Goal: Complete application form: Complete application form

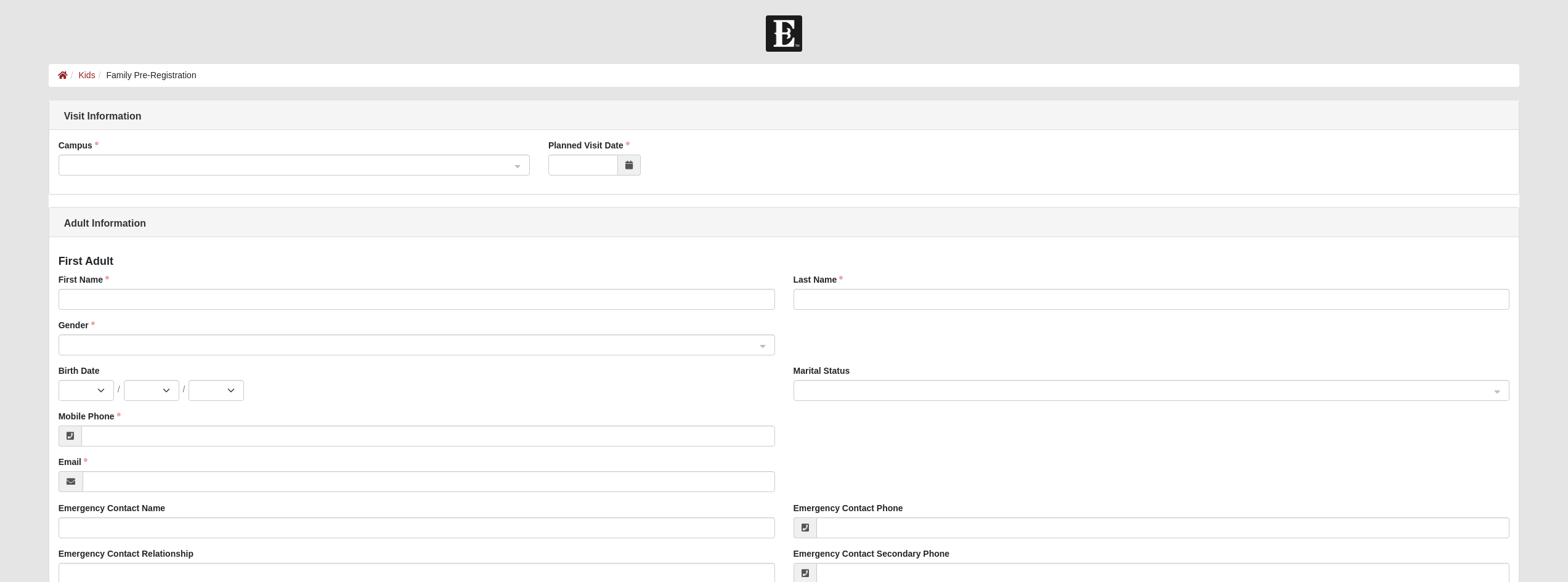
click at [631, 167] on icon at bounding box center [628, 165] width 7 height 9
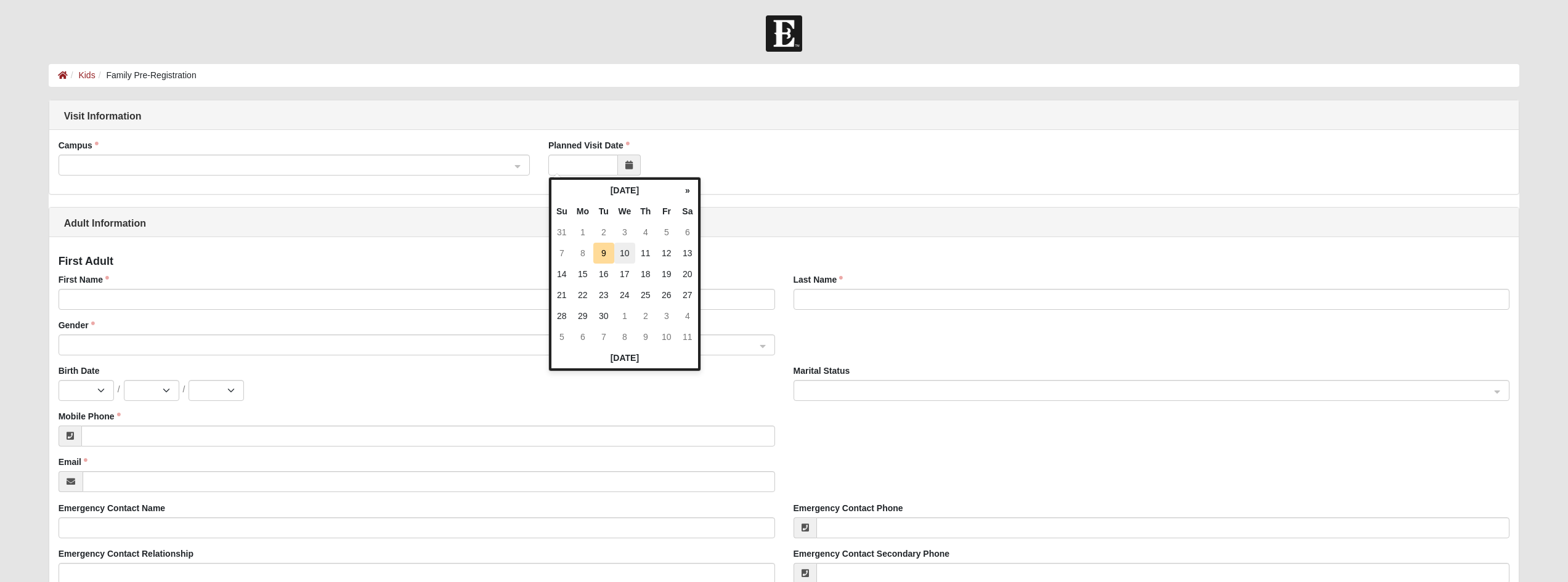
click at [624, 252] on td "10" at bounding box center [624, 253] width 21 height 21
type input "09/10/2025"
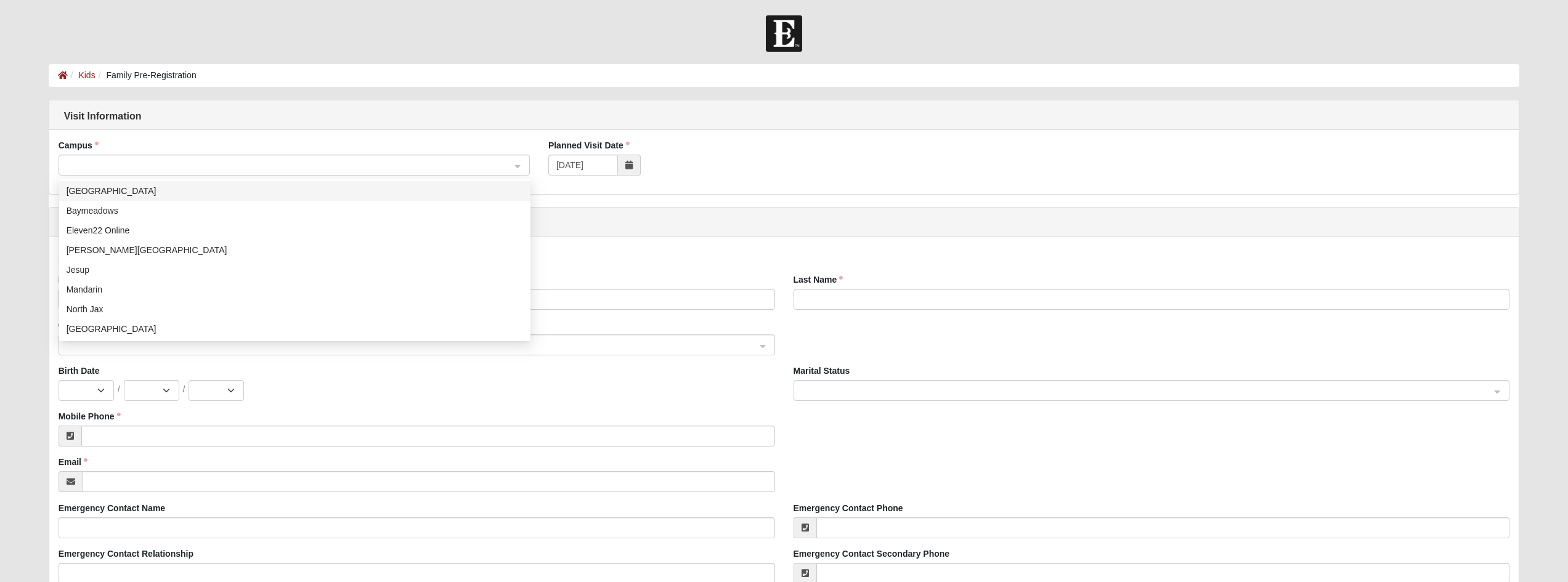
click at [300, 170] on span at bounding box center [288, 165] width 444 height 13
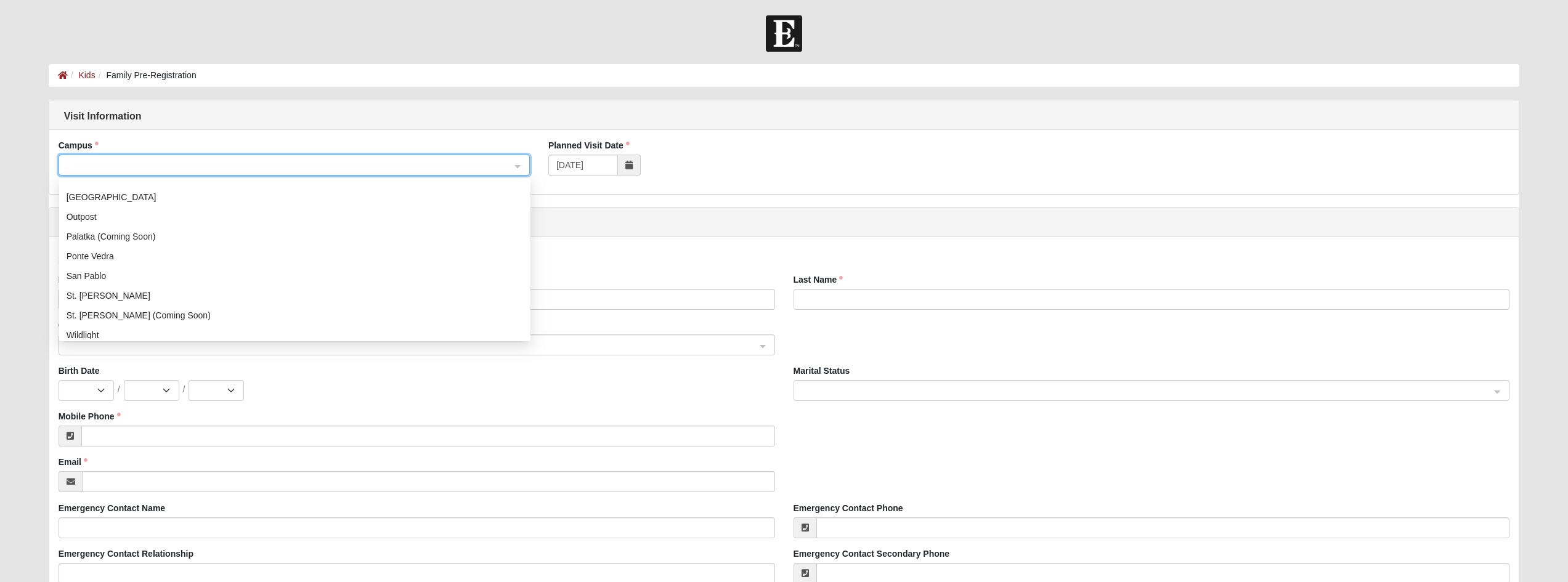
scroll to position [136, 0]
click at [123, 290] on div "St. Johns" at bounding box center [294, 291] width 456 height 13
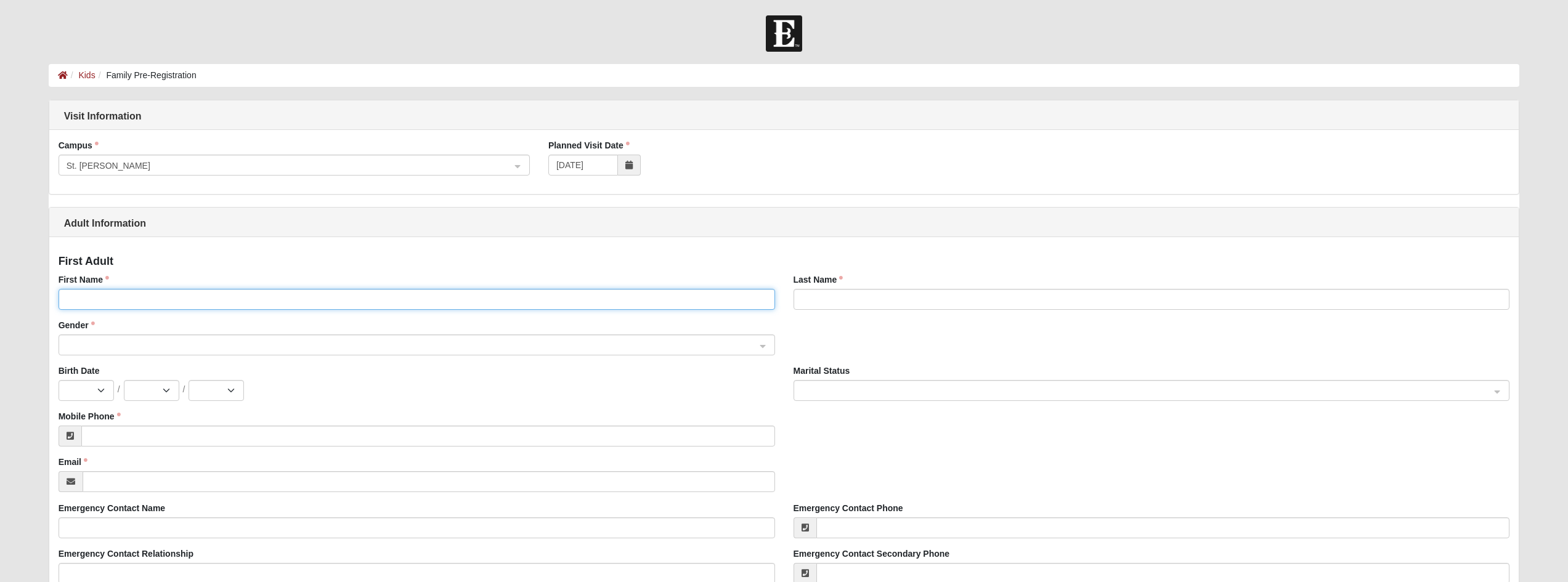
click at [118, 292] on input "First Name" at bounding box center [416, 299] width 716 height 21
type input "David"
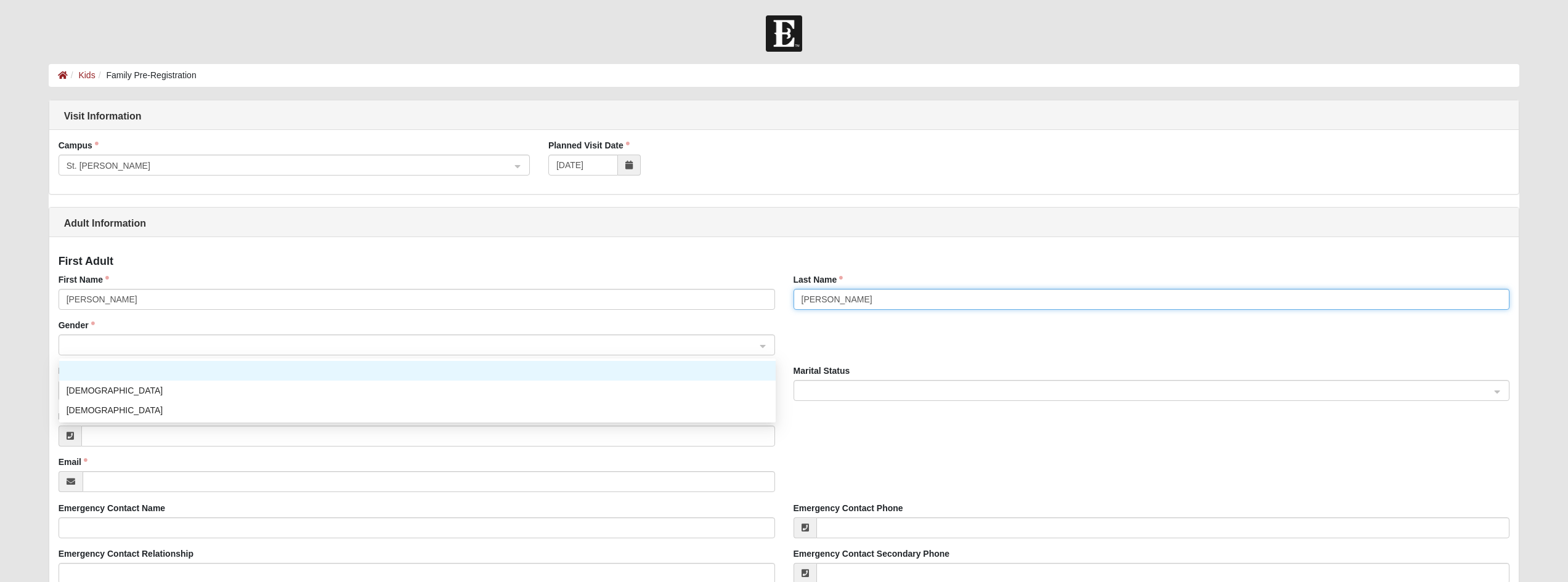
click at [74, 340] on span at bounding box center [411, 345] width 689 height 13
type input "Lewis"
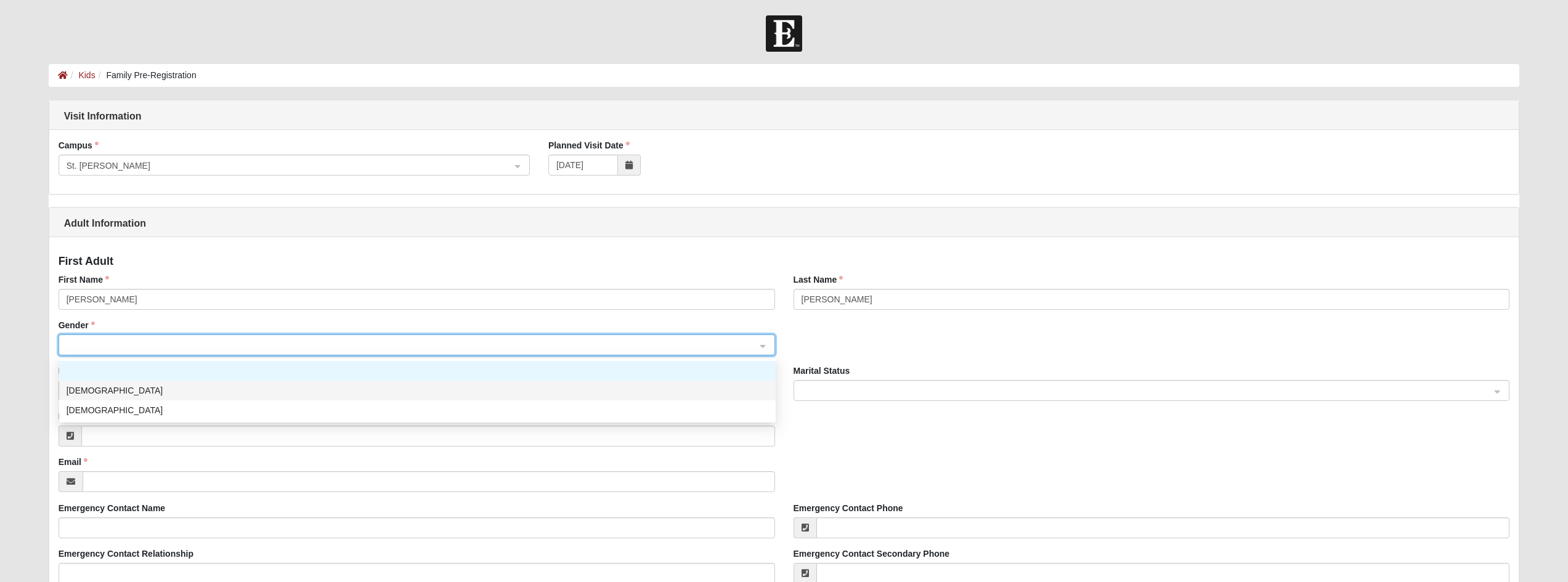
click at [81, 392] on div "Male" at bounding box center [417, 390] width 702 height 13
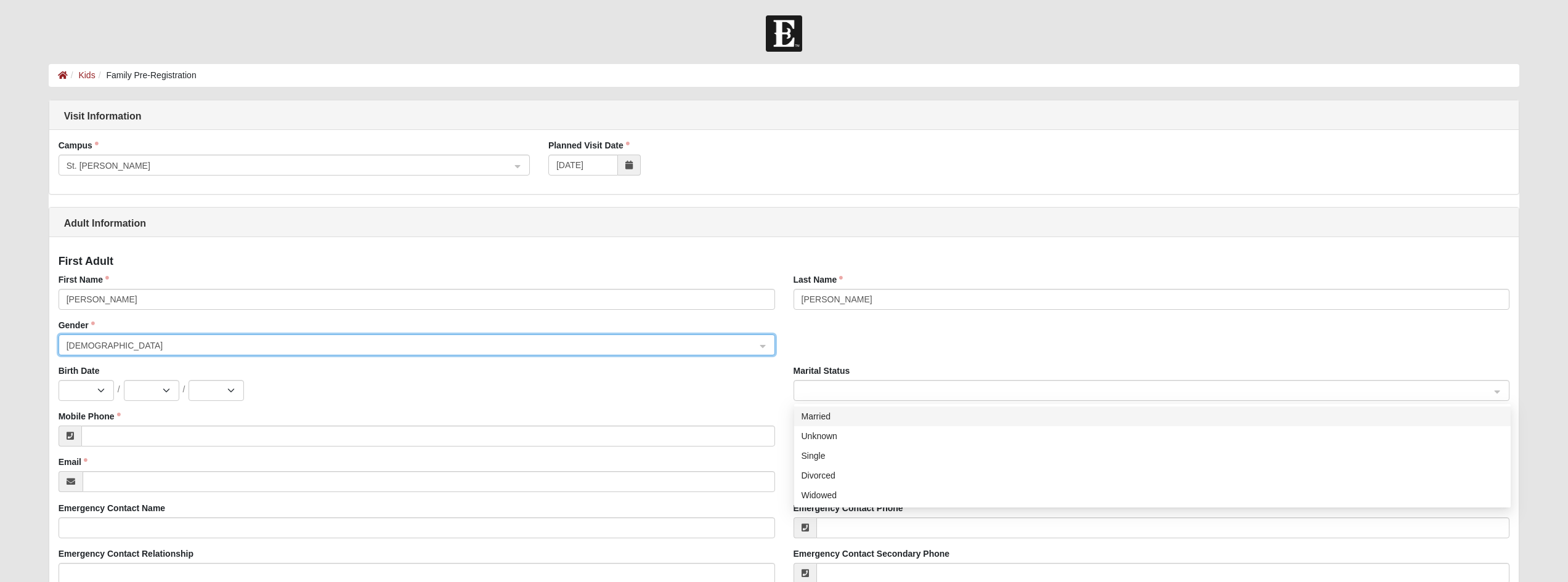
click at [820, 387] on span at bounding box center [1146, 391] width 689 height 13
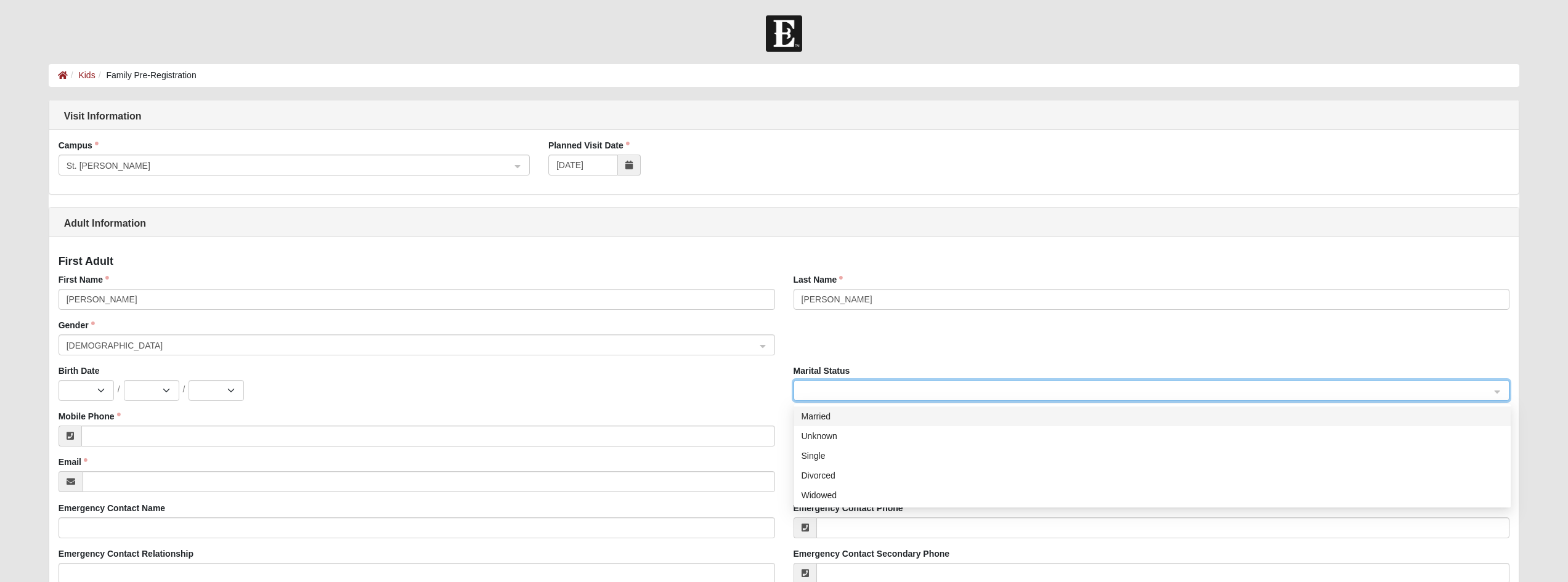
click at [825, 416] on div "Married" at bounding box center [1152, 416] width 702 height 13
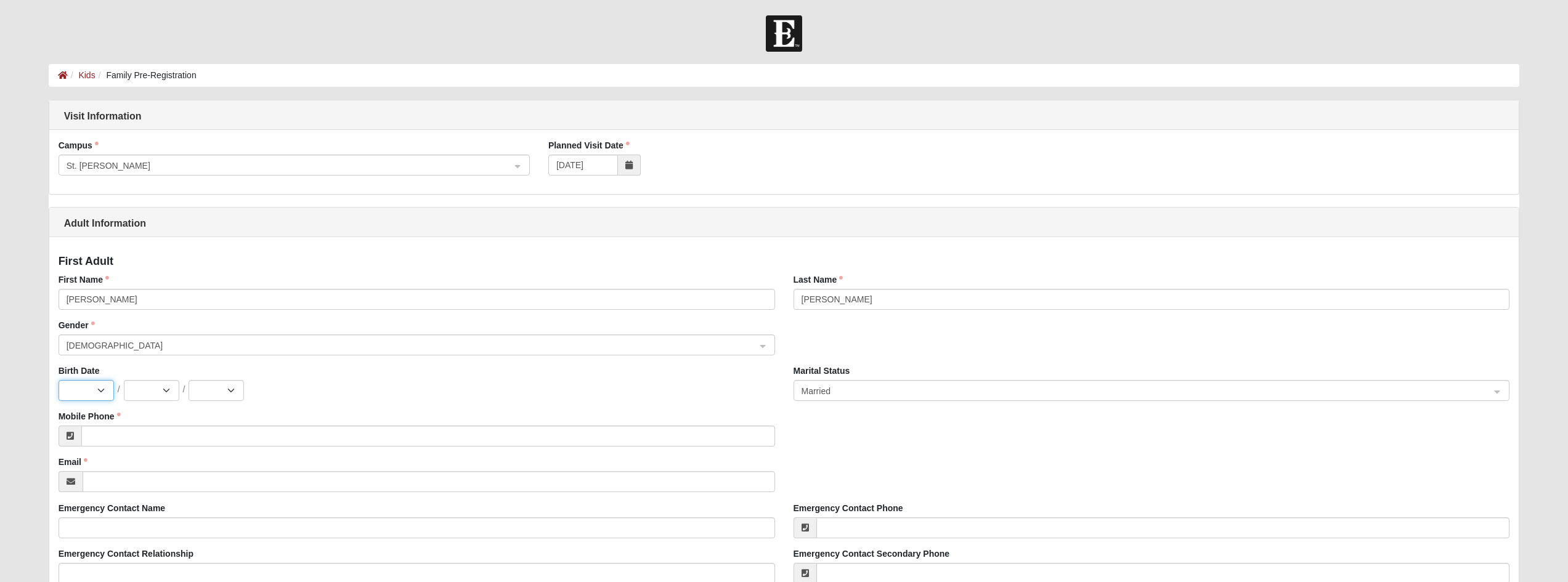
click at [104, 392] on select "Jan Feb Mar Apr May Jun Jul Aug Sep Oct Nov Dec" at bounding box center [86, 390] width 56 height 21
select select "9"
click at [58, 380] on select "Jan Feb Mar Apr May Jun Jul Aug Sep Oct Nov Dec" at bounding box center [86, 390] width 56 height 21
click at [164, 388] on select "1 2 3 4 5 6 7 8 9 10 11 12 13 14 15 16 17 18 19 20 21 22 23 24 25 26 27 28 29 30" at bounding box center [152, 390] width 56 height 21
select select "10"
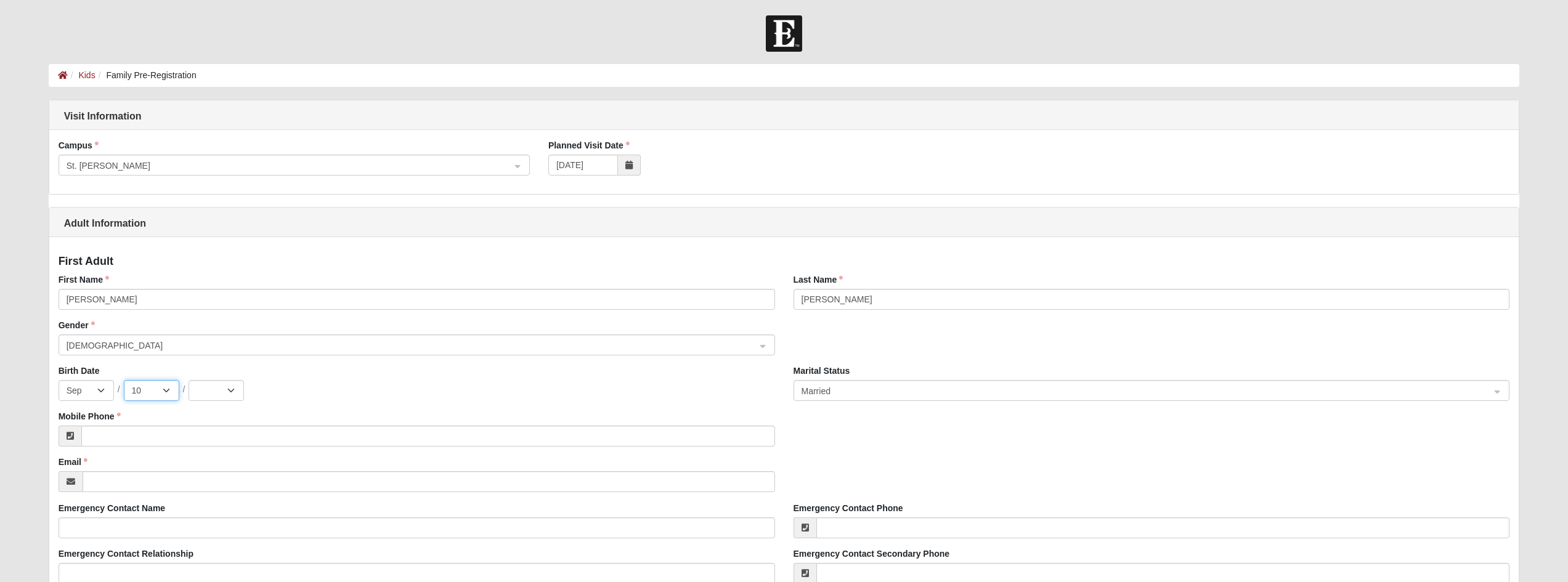
click at [124, 380] on select "1 2 3 4 5 6 7 8 9 10 11 12 13 14 15 16 17 18 19 20 21 22 23 24 25 26 27 28 29 30" at bounding box center [152, 390] width 56 height 21
click at [233, 393] on select "2025 2024 2023 2022 2021 2020 2019 2018 2017 2016 2015 2014 2013 2012 2011 2010…" at bounding box center [216, 390] width 56 height 21
select select "1973"
click at [188, 380] on select "2025 2024 2023 2022 2021 2020 2019 2018 2017 2016 2015 2014 2013 2012 2011 2010…" at bounding box center [216, 390] width 56 height 21
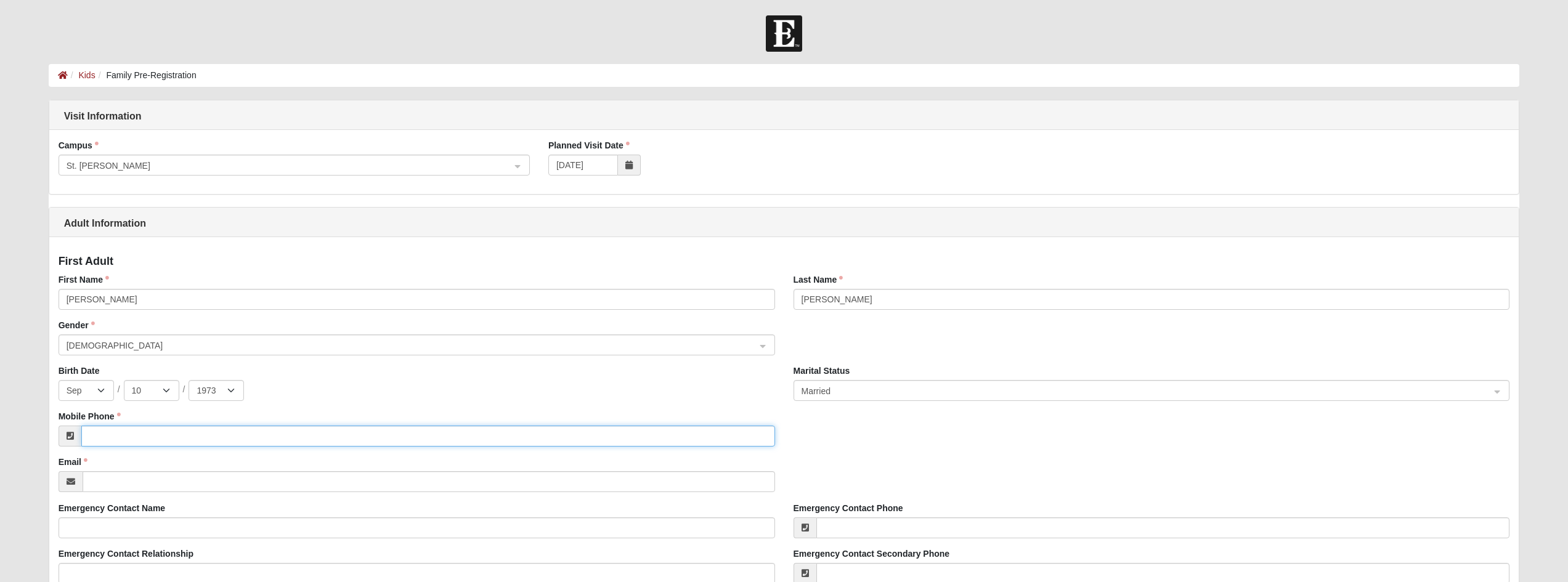
click at [195, 435] on input "Mobile Phone" at bounding box center [429, 436] width 694 height 21
type input "(904) 699-4132"
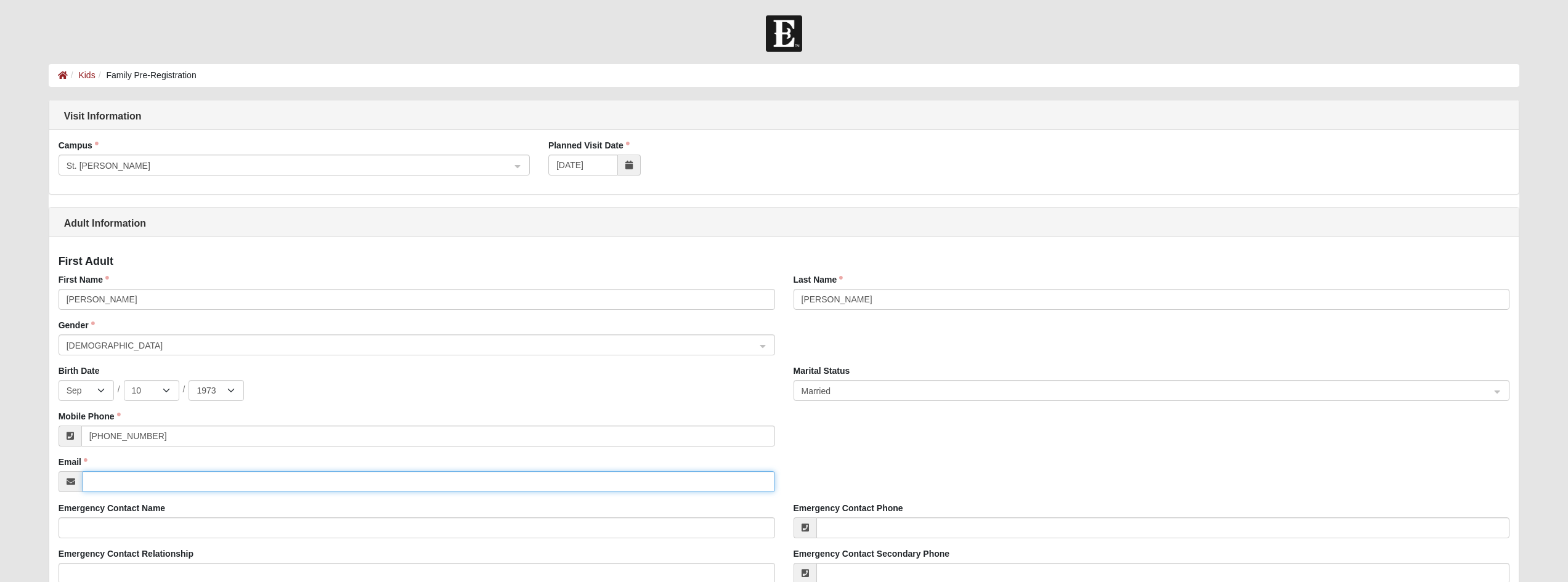
type input "Dave@Premierremotes.com"
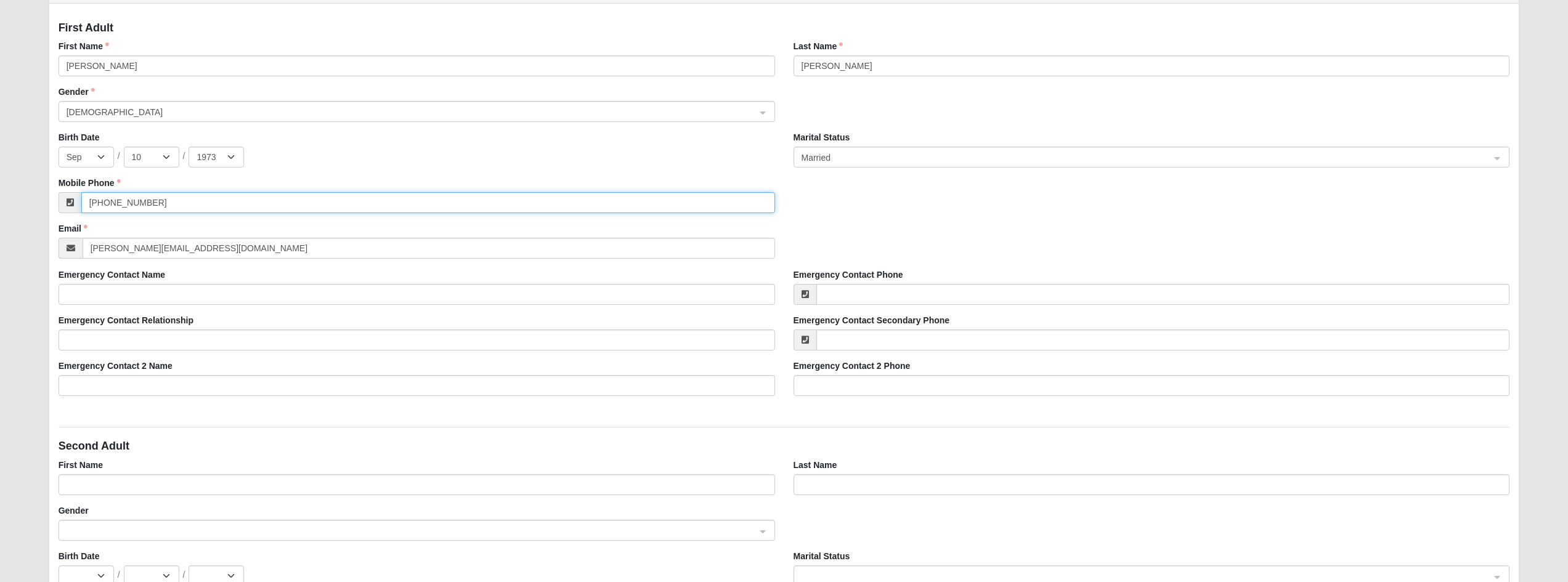
scroll to position [239, 0]
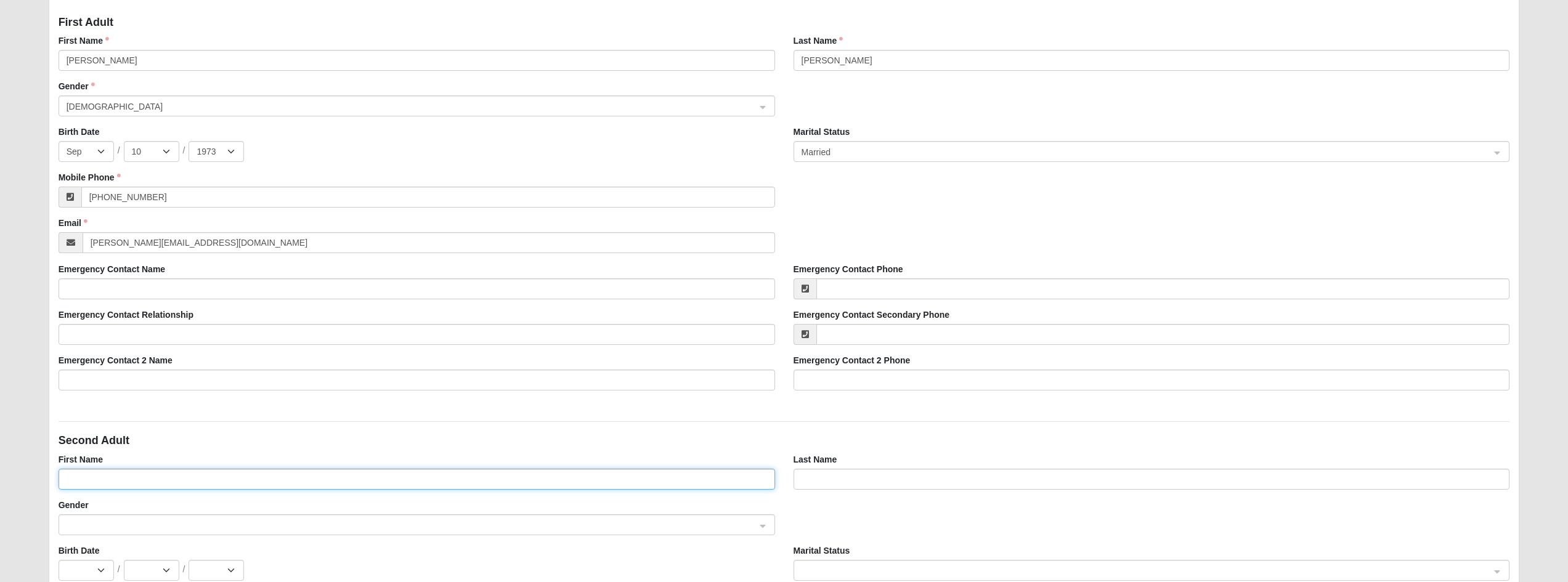
click at [144, 483] on input "First Name" at bounding box center [416, 479] width 716 height 21
type input "Chaundra"
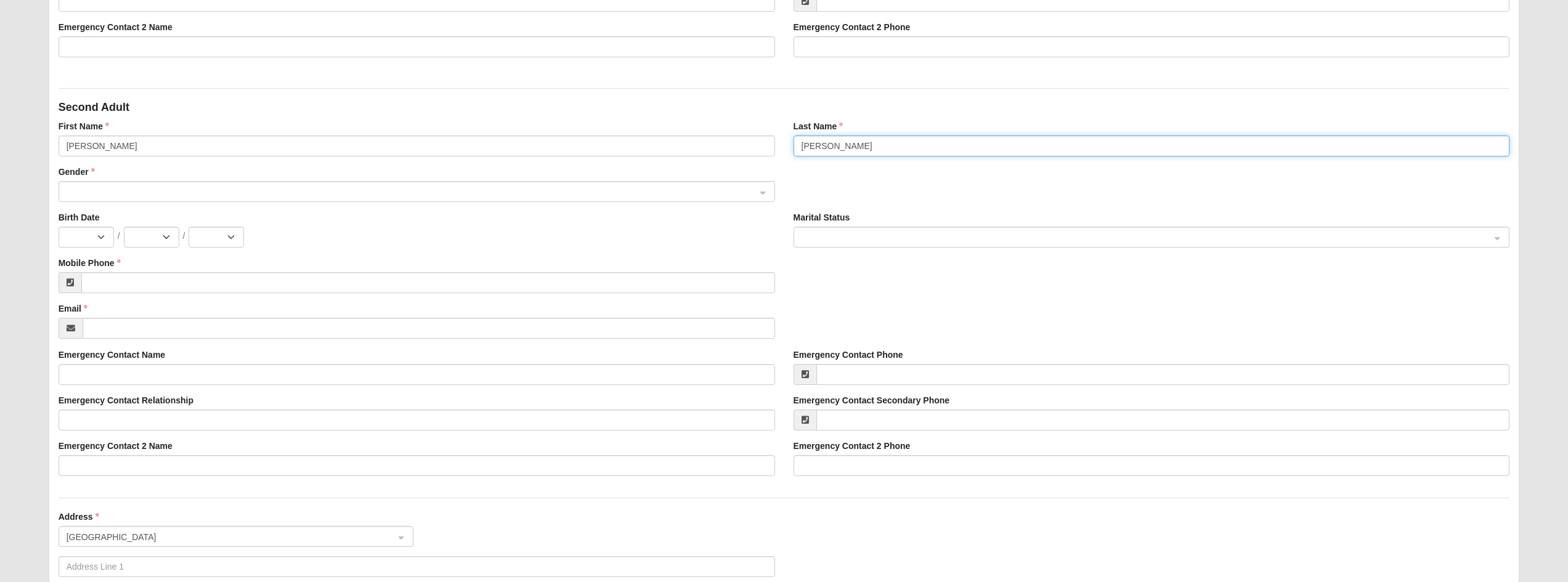
scroll to position [580, 0]
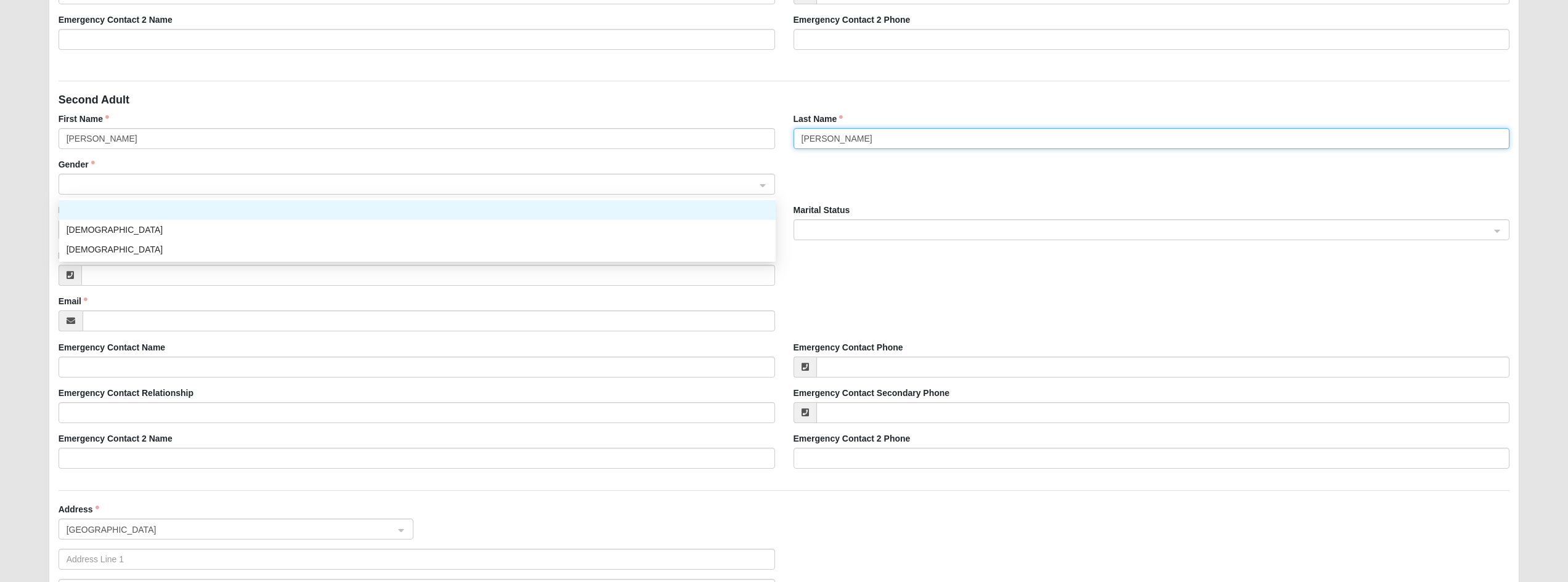
click at [493, 187] on span at bounding box center [411, 185] width 689 height 13
type input "Lewis"
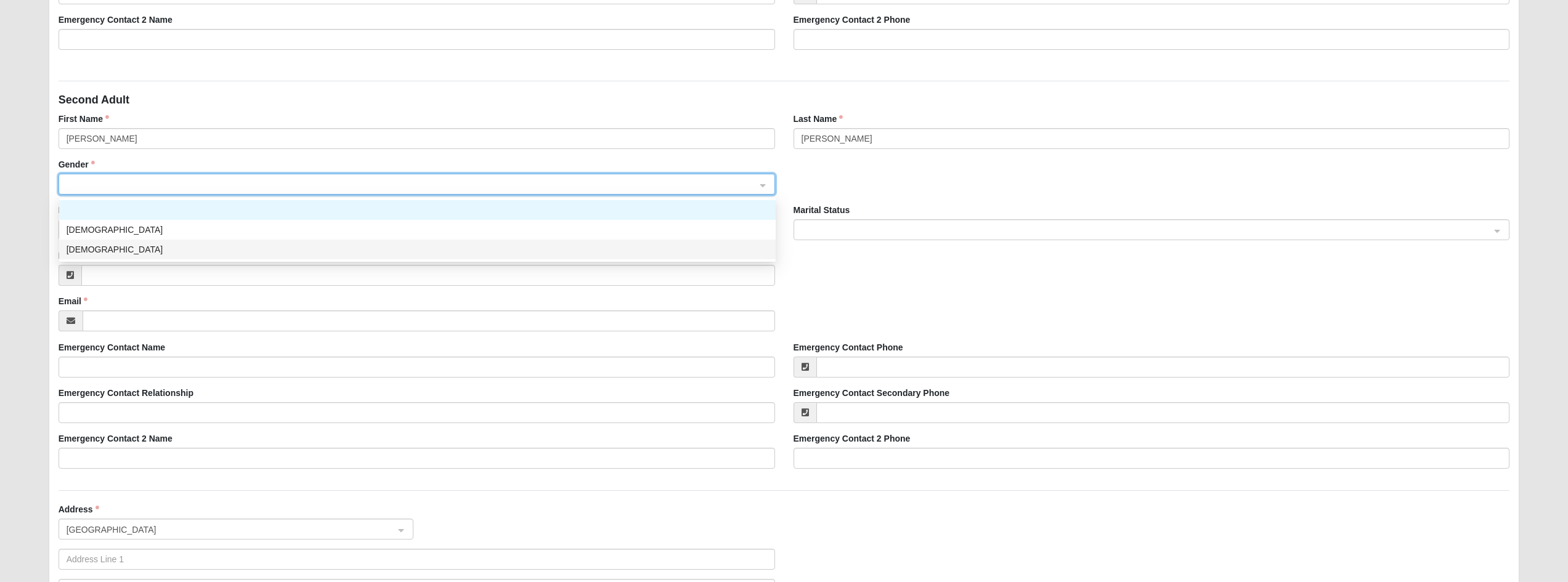
click at [423, 248] on div "Female" at bounding box center [417, 249] width 702 height 13
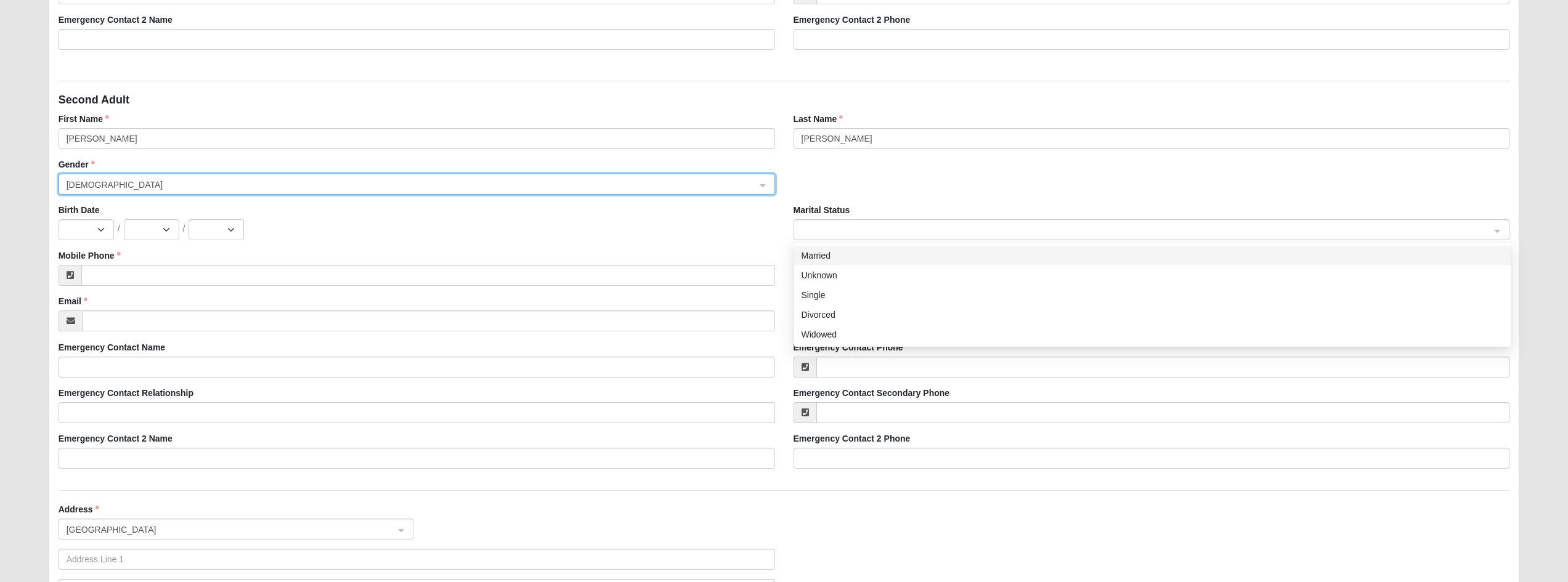
click at [804, 228] on span at bounding box center [1146, 230] width 689 height 13
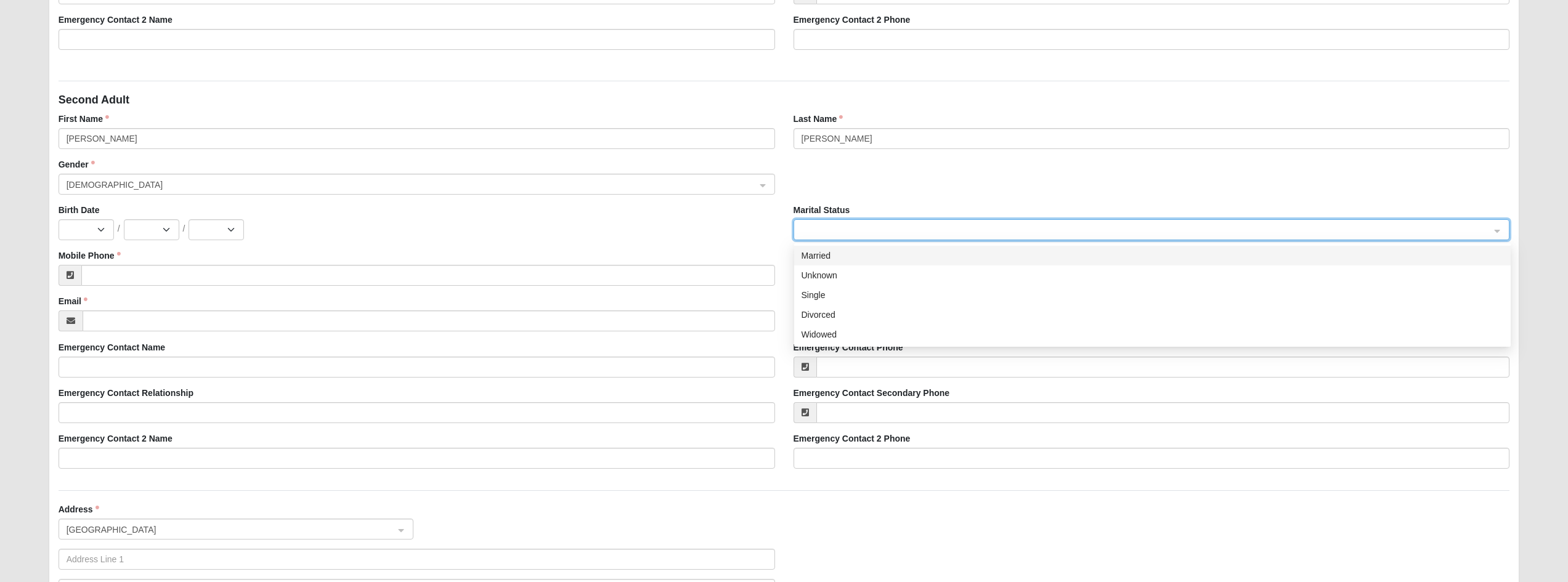
click at [813, 254] on div "Married" at bounding box center [1152, 256] width 702 height 13
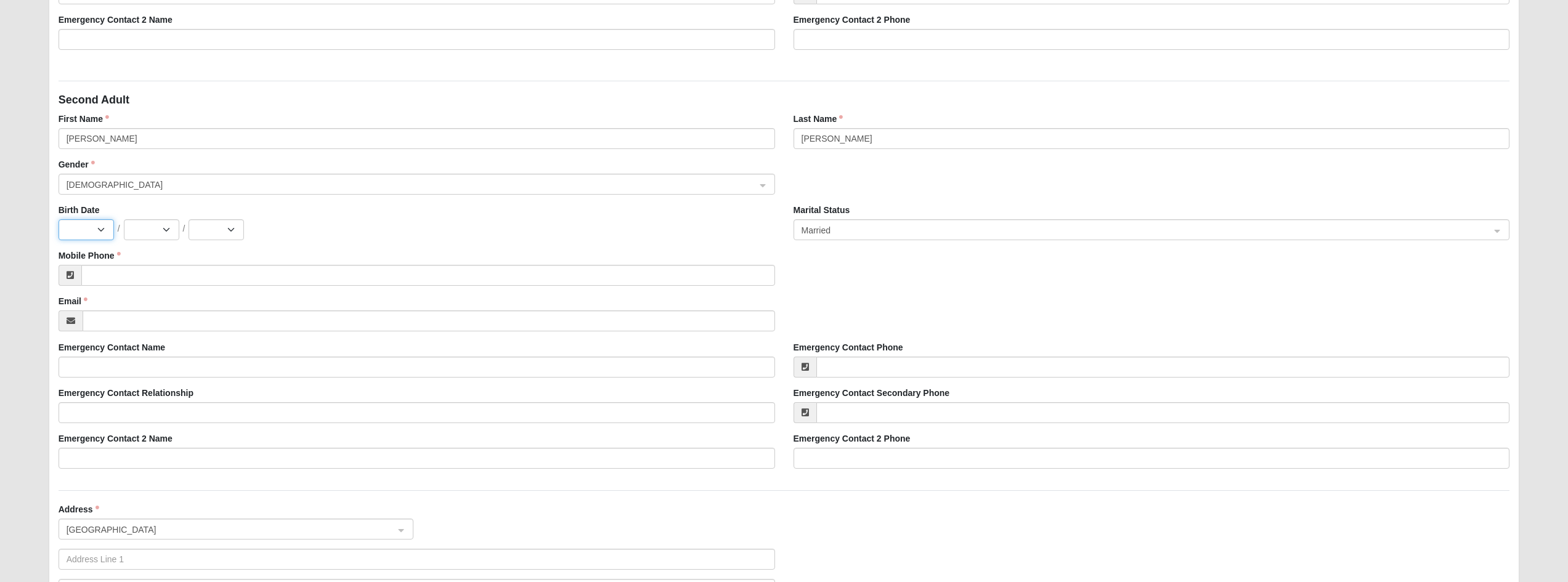
click at [101, 229] on select "Jan Feb Mar Apr May Jun Jul Aug Sep Oct Nov Dec" at bounding box center [86, 230] width 56 height 21
select select "12"
click at [58, 220] on select "Jan Feb Mar Apr May Jun Jul Aug Sep Oct Nov Dec" at bounding box center [86, 230] width 56 height 21
click at [164, 227] on select "1 2 3 4 5 6 7 8 9 10 11 12 13 14 15 16 17 18 19 20 21 22 23 24 25 26 27 28 29 3…" at bounding box center [152, 230] width 56 height 21
select select "12"
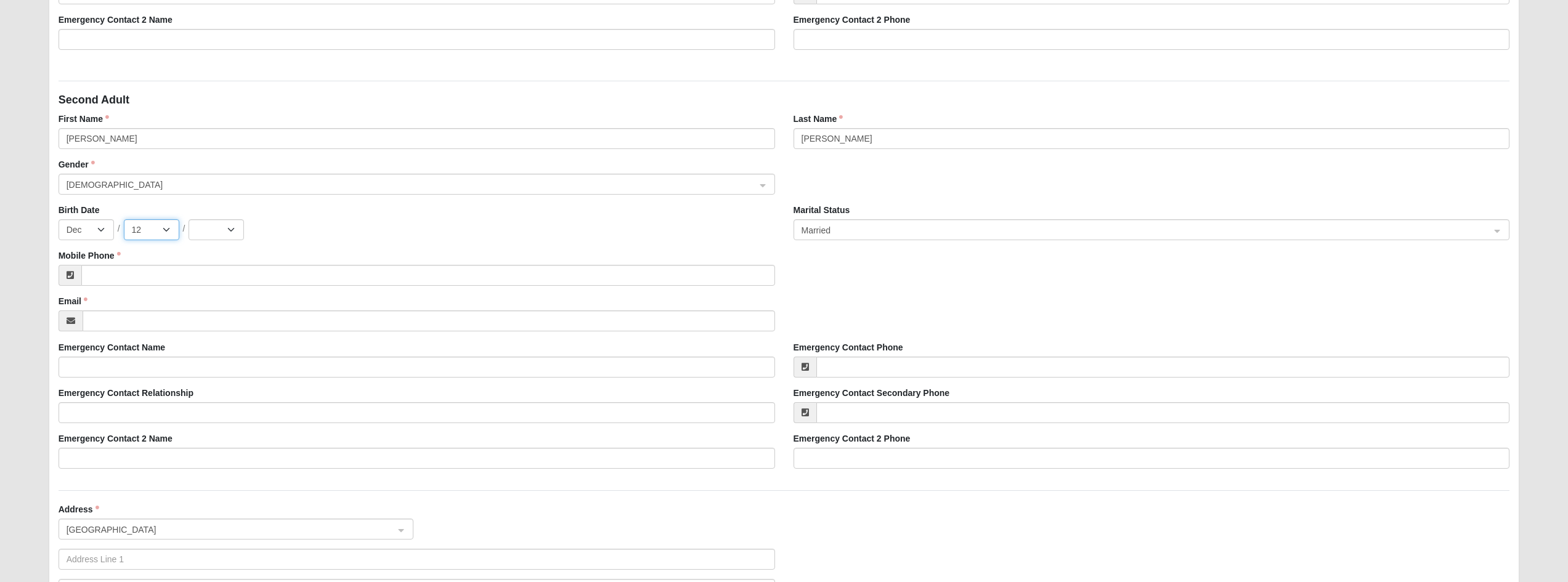
click at [124, 220] on select "1 2 3 4 5 6 7 8 9 10 11 12 13 14 15 16 17 18 19 20 21 22 23 24 25 26 27 28 29 3…" at bounding box center [152, 230] width 56 height 21
click at [233, 232] on select "2025 2024 2023 2022 2021 2020 2019 2018 2017 2016 2015 2014 2013 2012 2011 2010…" at bounding box center [216, 230] width 56 height 21
select select "1984"
click at [188, 220] on select "2025 2024 2023 2022 2021 2020 2019 2018 2017 2016 2015 2014 2013 2012 2011 2010…" at bounding box center [216, 230] width 56 height 21
click at [166, 278] on input "Mobile Phone" at bounding box center [429, 274] width 694 height 21
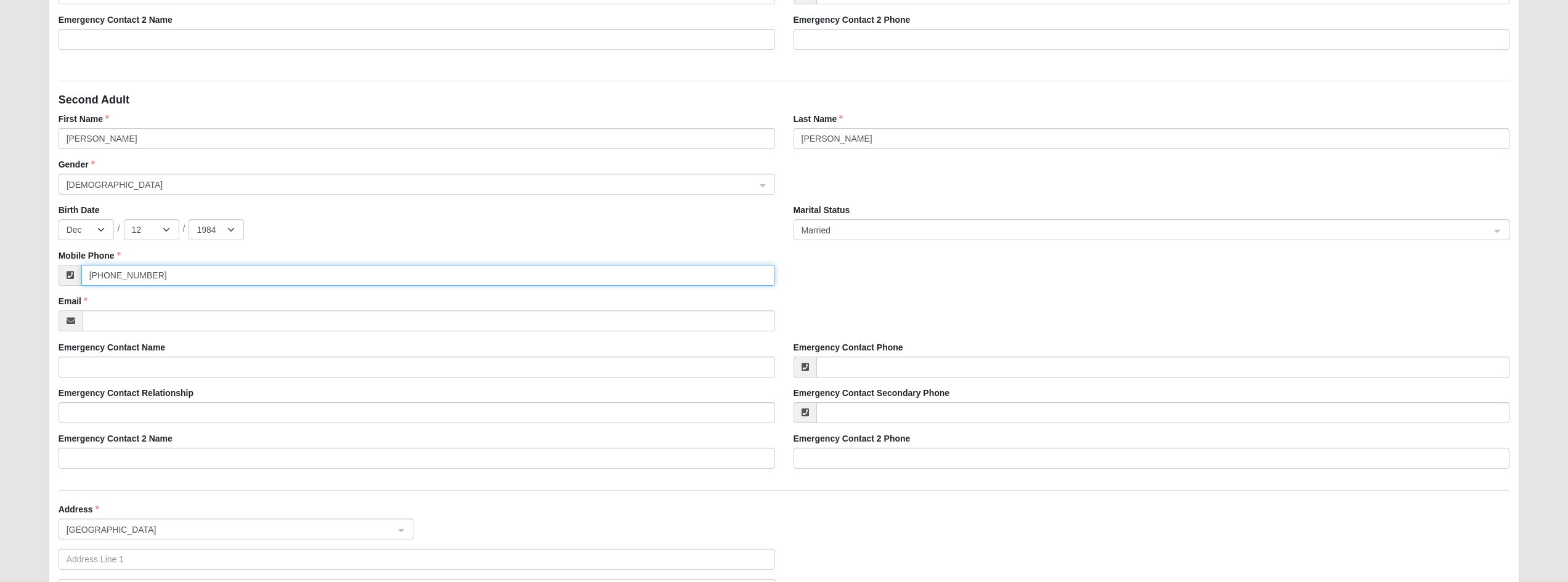
type input "(616) 401-0756"
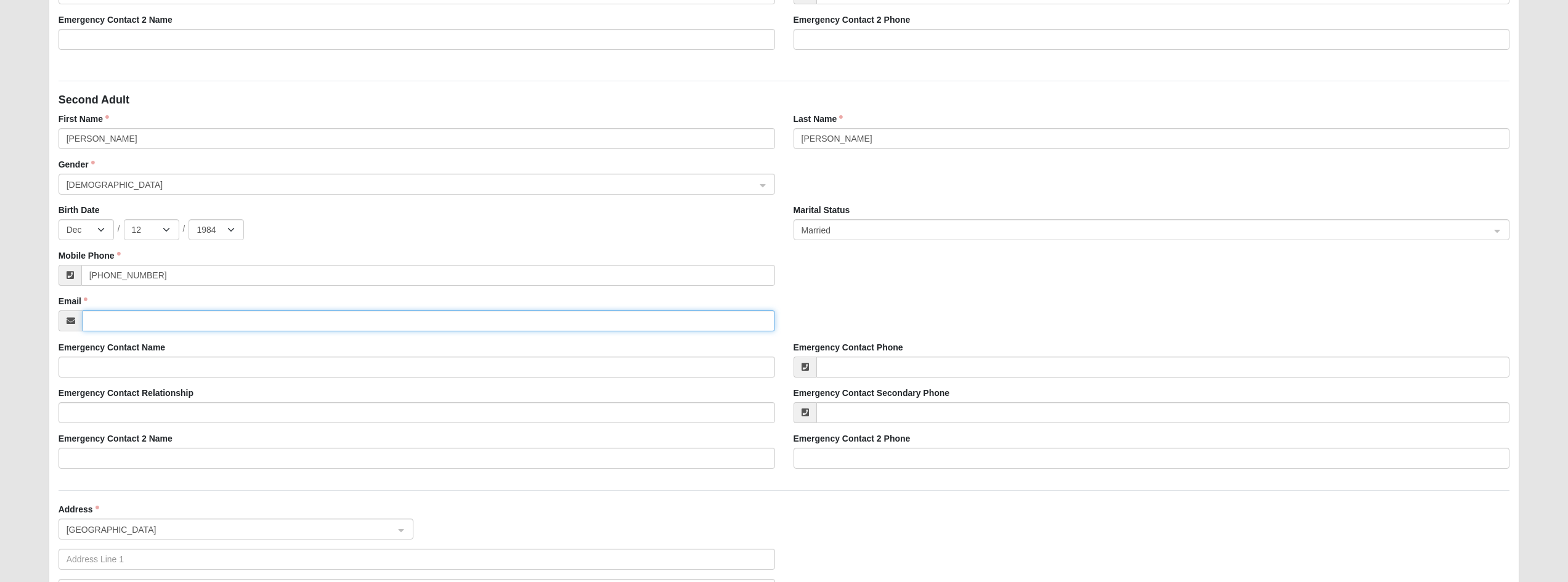
click at [186, 323] on input "Email" at bounding box center [429, 320] width 692 height 21
type input "clewis@sci-advisors.com"
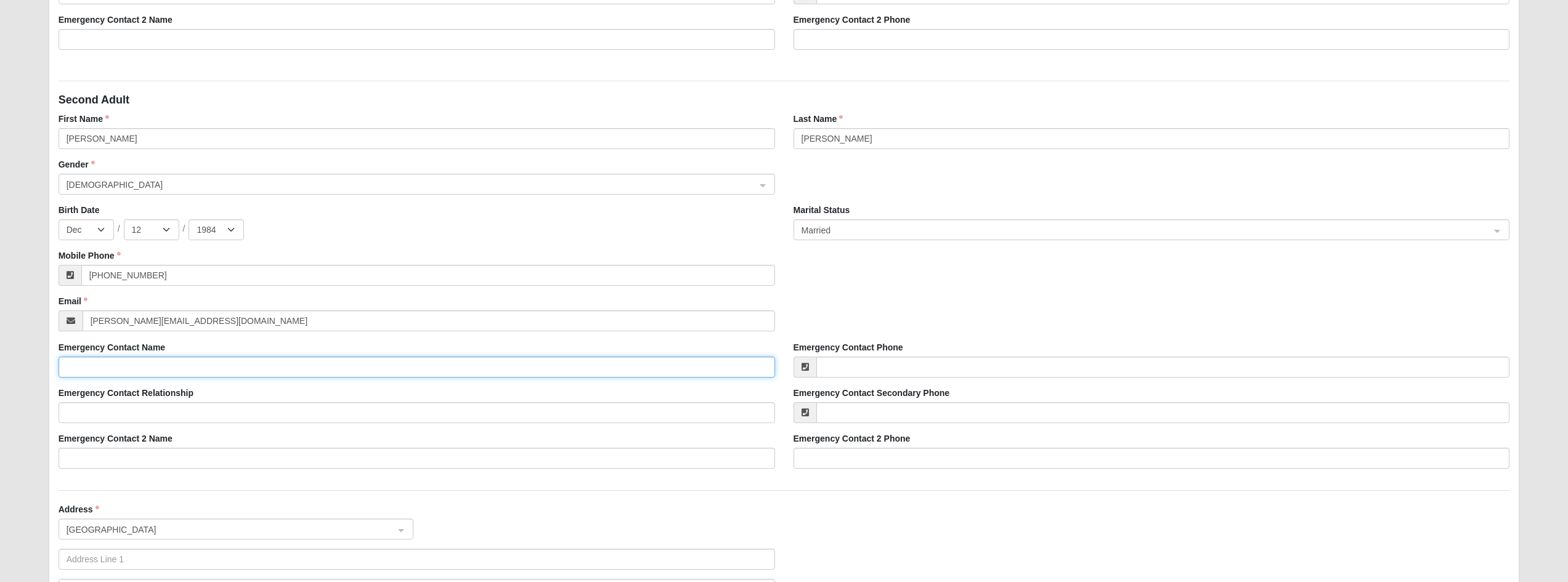
click at [314, 368] on input "Emergency Contact Name" at bounding box center [416, 367] width 716 height 21
click at [411, 408] on input "Emergency Contact Relationship" at bounding box center [416, 413] width 716 height 21
click at [166, 368] on input "Emergency Contact Name" at bounding box center [416, 367] width 716 height 21
type input "Laurie Unkefer"
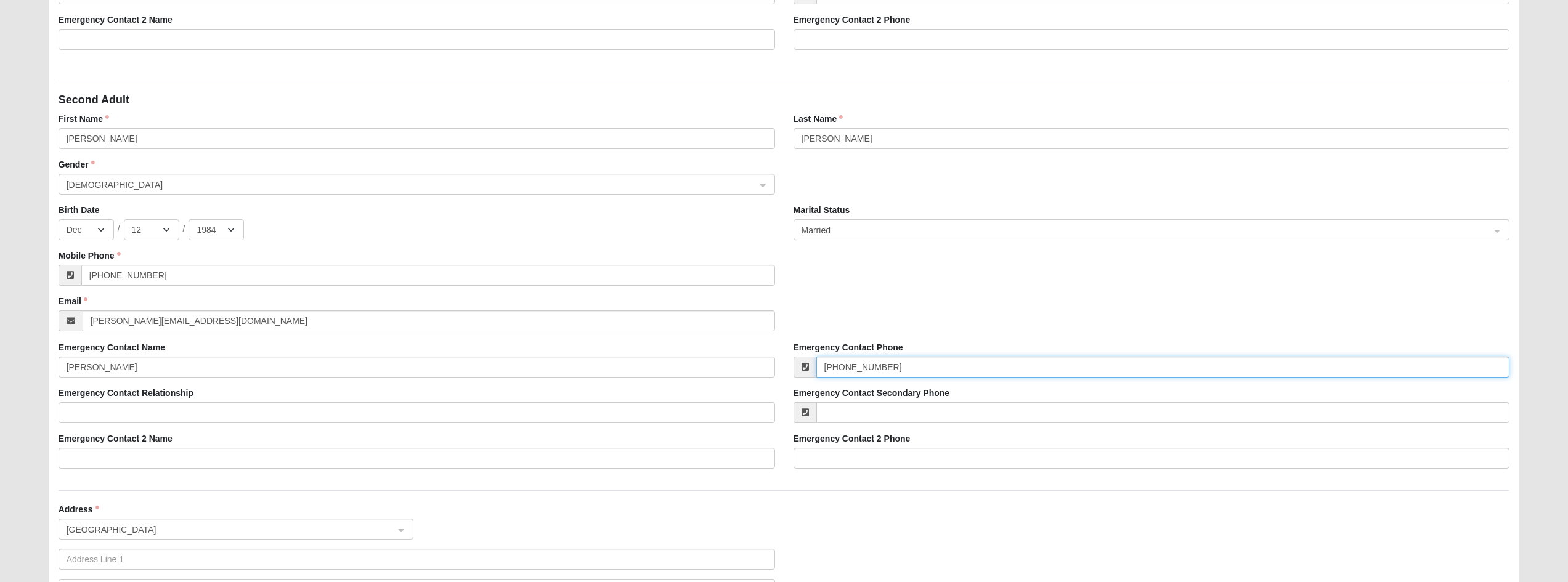
type input "(904) 626-5015"
click at [325, 416] on input "Emergency Contact Relationship" at bounding box center [416, 413] width 716 height 21
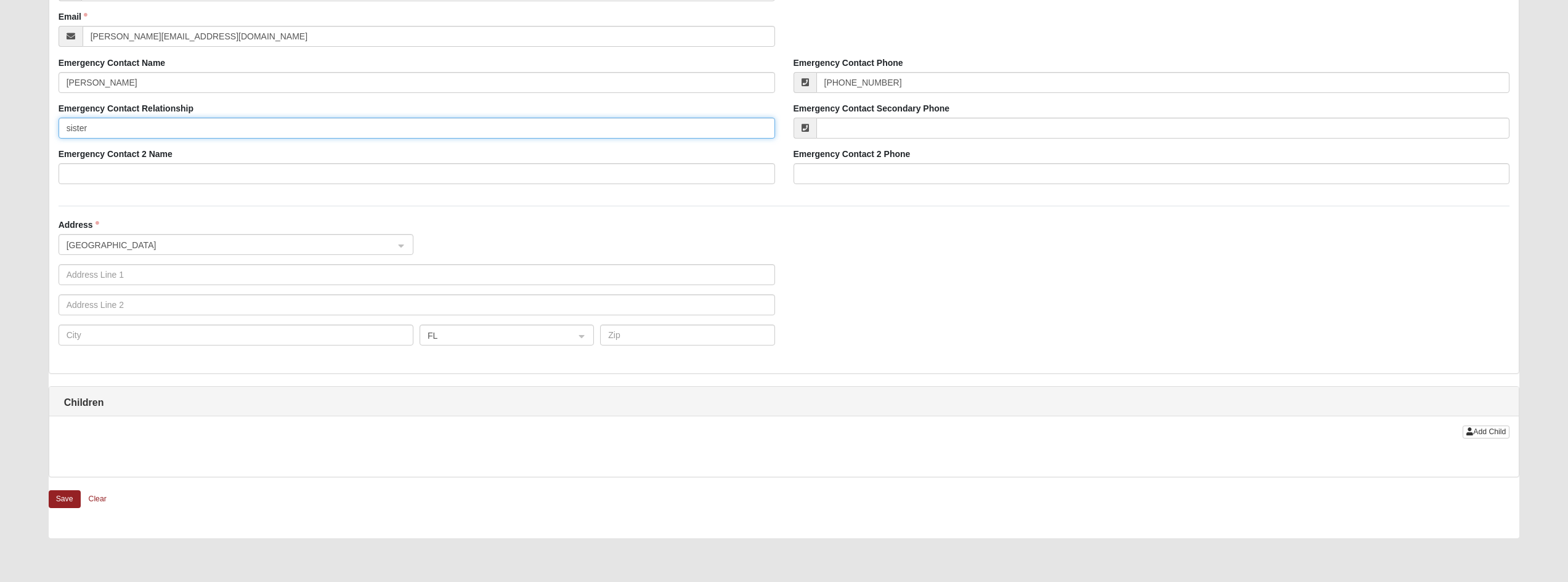
scroll to position [875, 0]
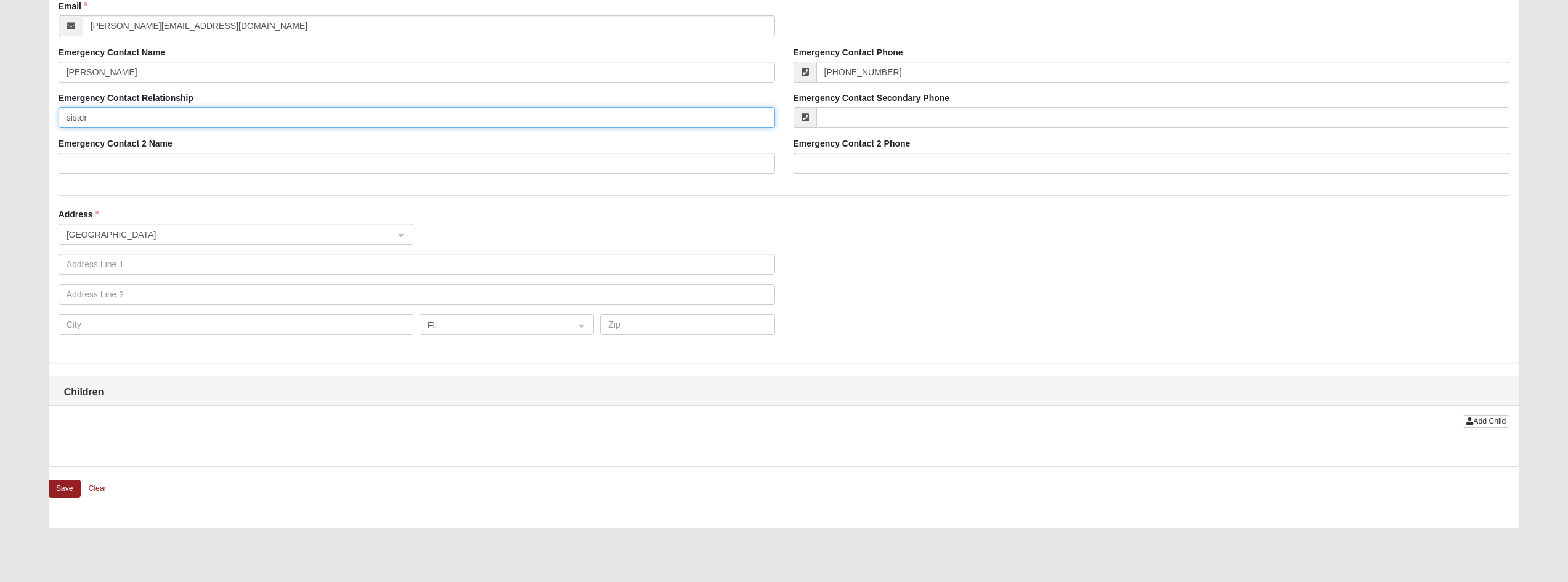
type input "sister"
click at [109, 415] on div "Add Child" at bounding box center [784, 436] width 1469 height 60
click at [91, 240] on span "United States" at bounding box center [224, 234] width 316 height 13
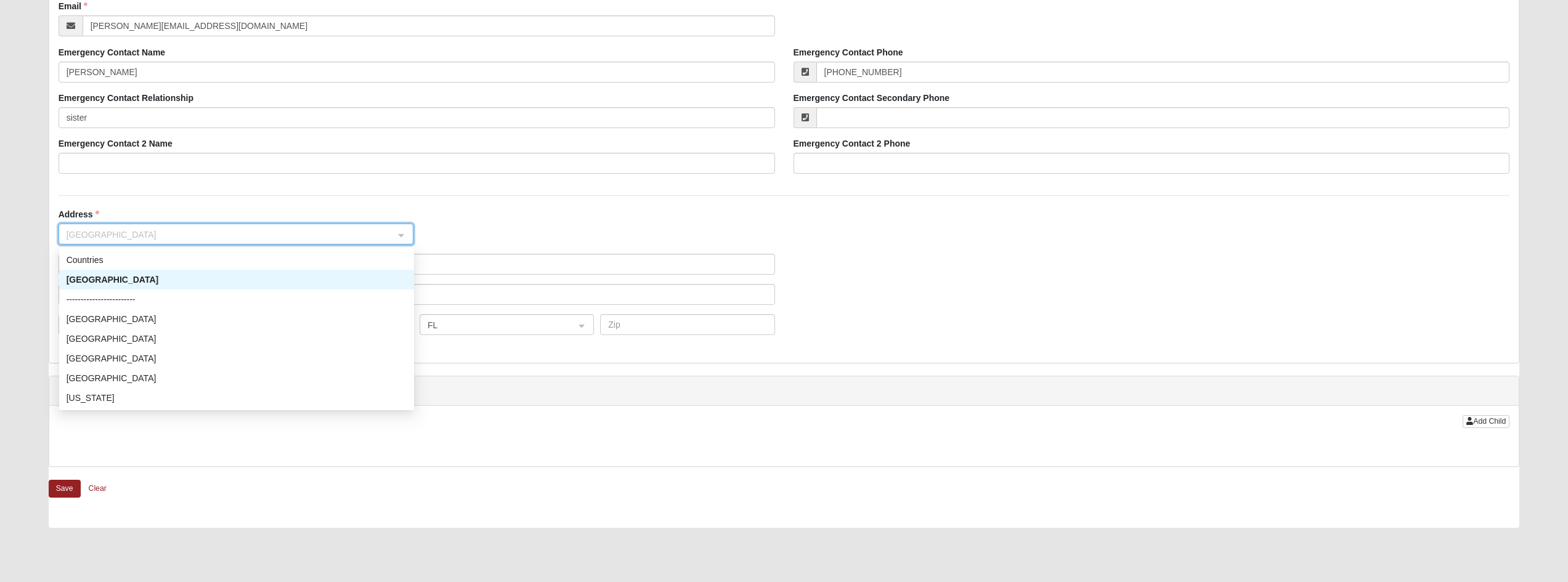
click at [90, 279] on div "United States" at bounding box center [236, 279] width 340 height 13
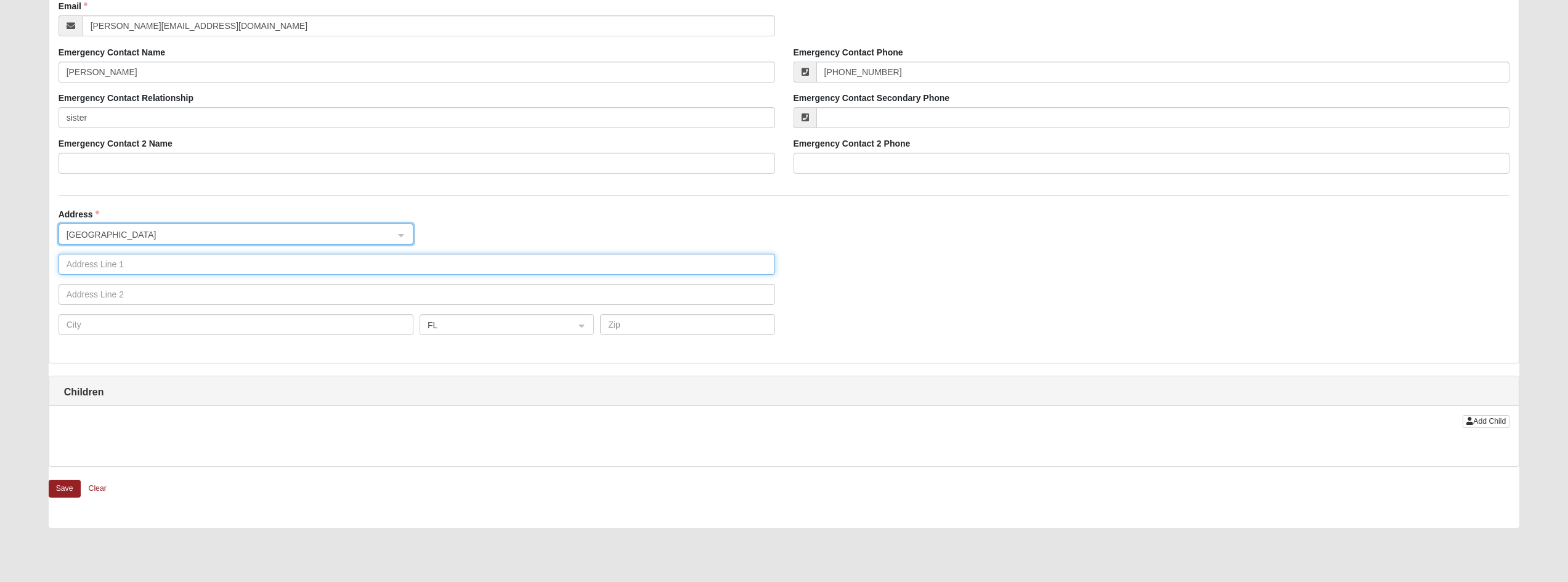
click at [106, 265] on input "text" at bounding box center [416, 264] width 716 height 21
type input "110 Old Carriage Ct"
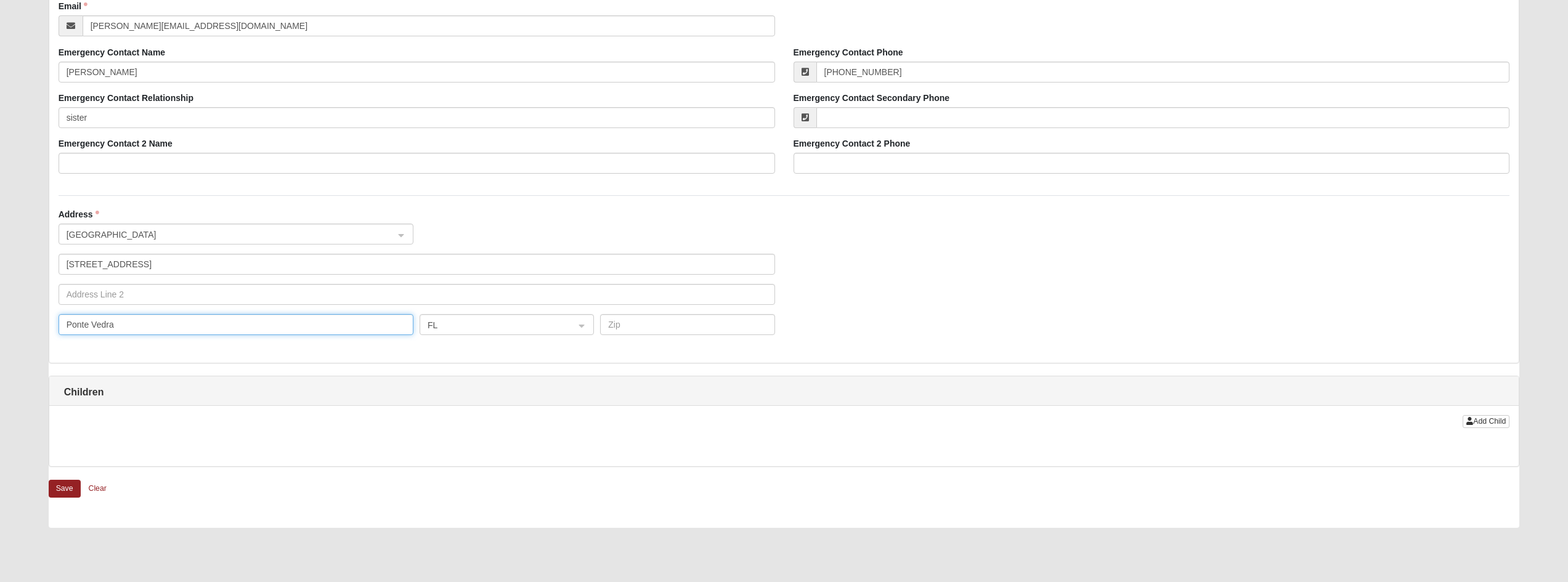
type input "Ponte Vedra"
type input "32081"
click at [1490, 424] on span "Add Child" at bounding box center [1489, 421] width 32 height 9
click at [1486, 423] on span "Add Child" at bounding box center [1489, 421] width 32 height 9
click at [165, 411] on div "Add Child" at bounding box center [784, 436] width 1469 height 60
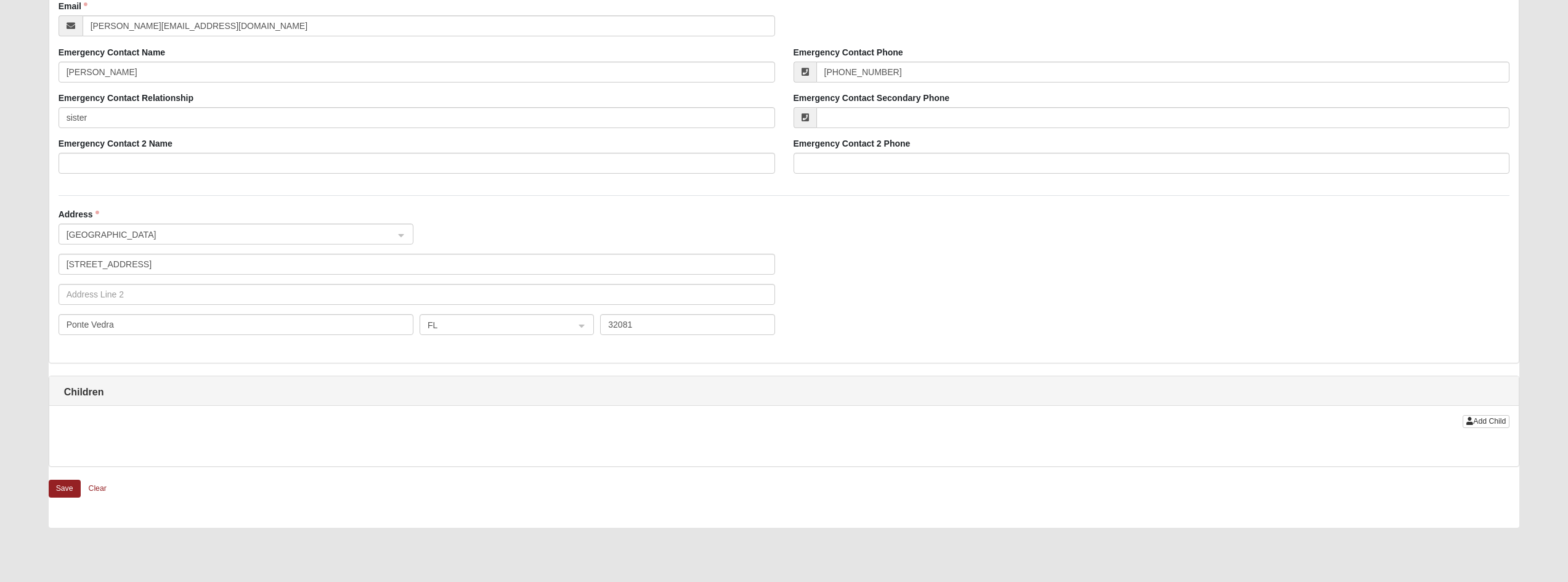
click at [157, 430] on div "Add Child" at bounding box center [784, 436] width 1469 height 60
click at [67, 486] on button "Save" at bounding box center [65, 489] width 32 height 18
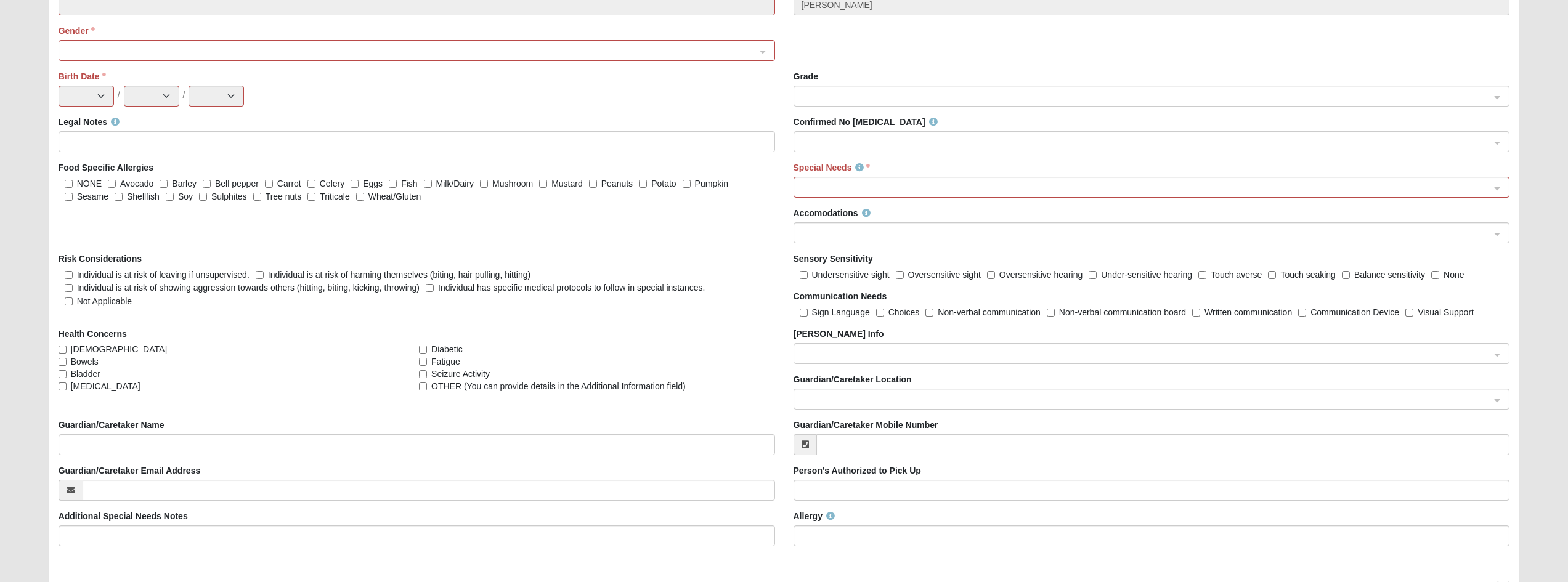
scroll to position [1553, 0]
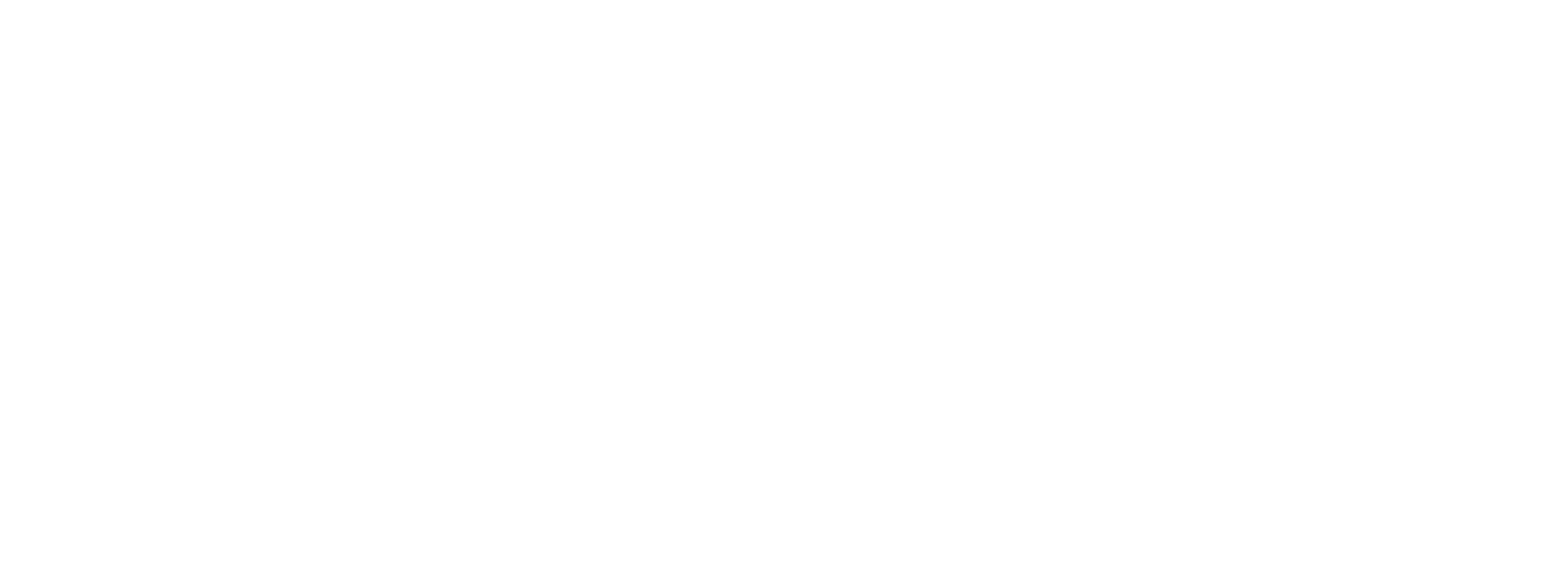
click at [84, 0] on html at bounding box center [784, 0] width 1568 height 0
